Goal: Information Seeking & Learning: Learn about a topic

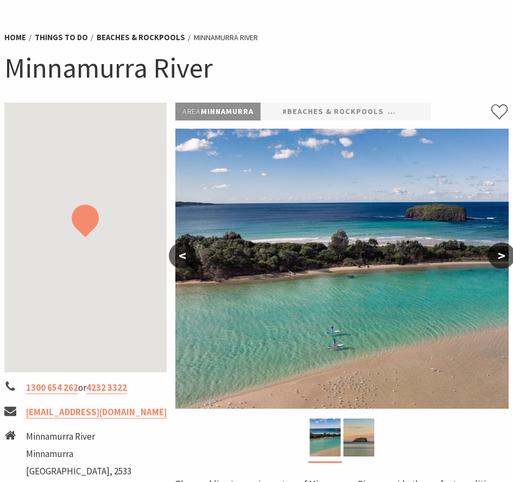
scroll to position [163, 0]
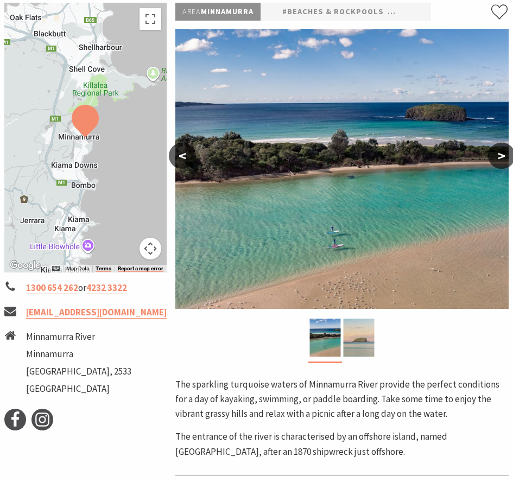
click at [356, 335] on img at bounding box center [358, 338] width 31 height 38
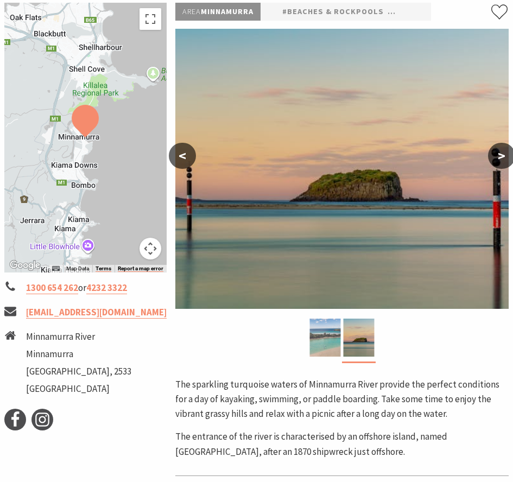
click at [325, 335] on img at bounding box center [325, 338] width 31 height 38
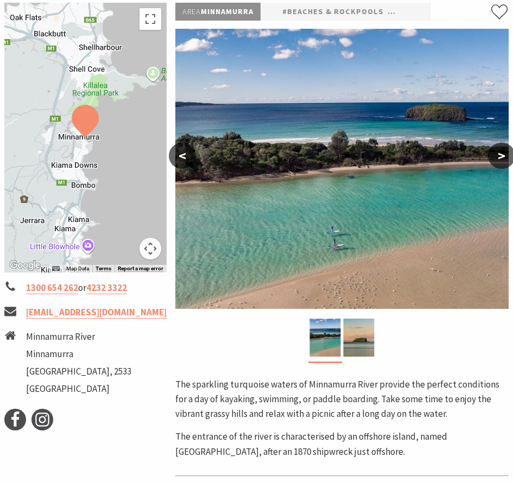
click at [503, 156] on button ">" at bounding box center [501, 156] width 27 height 26
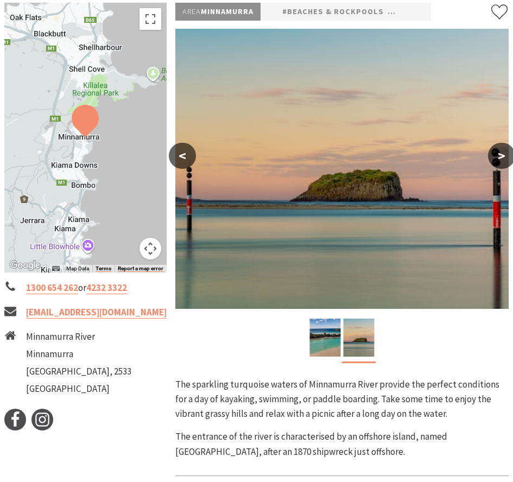
click at [183, 164] on button "<" at bounding box center [182, 156] width 27 height 26
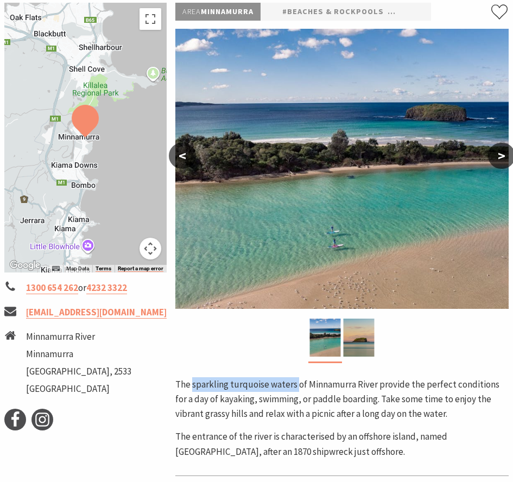
drag, startPoint x: 192, startPoint y: 387, endPoint x: 296, endPoint y: 381, distance: 104.5
click at [296, 381] on p "The sparkling turquoise waters of Minnamurra River provide the perfect conditio…" at bounding box center [341, 399] width 333 height 44
click at [497, 158] on button ">" at bounding box center [501, 156] width 27 height 26
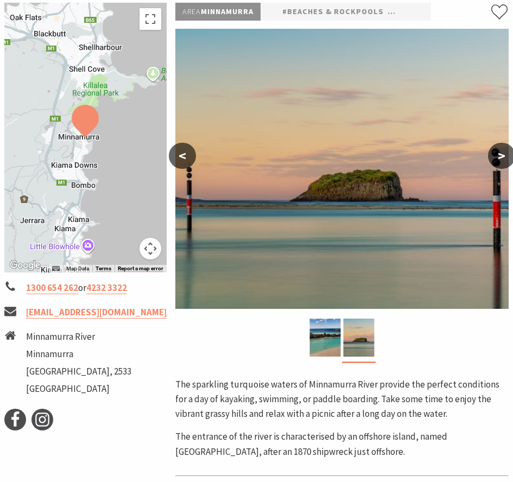
click at [244, 409] on p "The sparkling turquoise waters of Minnamurra River provide the perfect conditio…" at bounding box center [341, 399] width 333 height 44
drag, startPoint x: 248, startPoint y: 380, endPoint x: 284, endPoint y: 387, distance: 37.1
click at [284, 387] on p "The sparkling turquoise waters of Minnamurra River provide the perfect conditio…" at bounding box center [341, 399] width 333 height 44
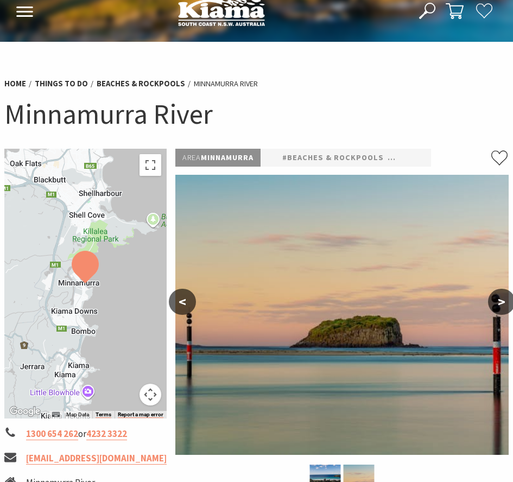
scroll to position [0, 0]
